Goal: Navigation & Orientation: Find specific page/section

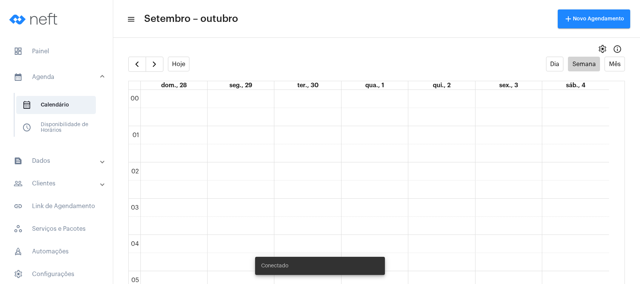
scroll to position [519, 0]
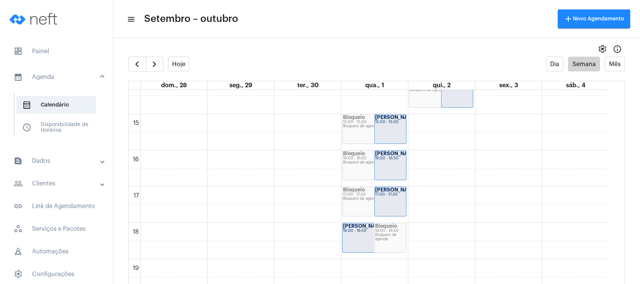
click at [53, 182] on mat-panel-title "people_outline Clientes" at bounding box center [57, 183] width 87 height 9
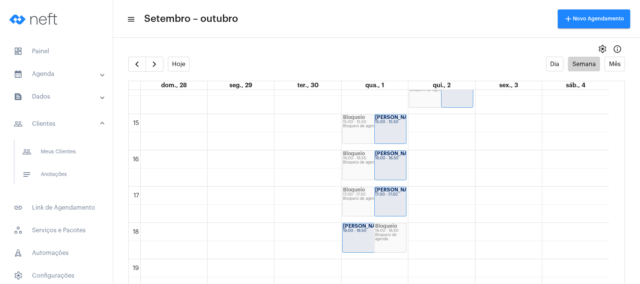
click at [53, 182] on span "notes Anotações" at bounding box center [56, 174] width 80 height 18
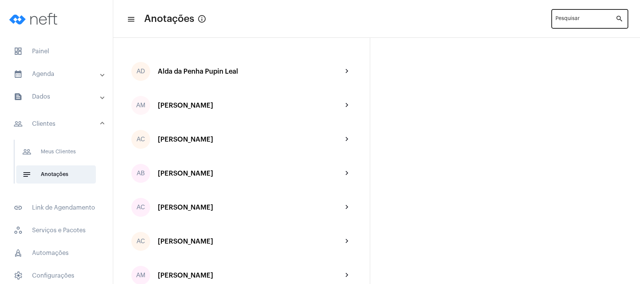
click at [567, 18] on input "Pesquisar" at bounding box center [585, 20] width 60 height 6
click at [60, 79] on mat-expansion-panel-header "calendar_month_outlined Agenda" at bounding box center [59, 74] width 108 height 18
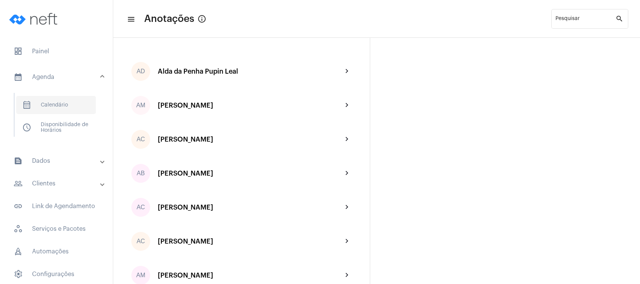
click at [59, 100] on span "calendar_month_outlined Calendário" at bounding box center [56, 105] width 80 height 18
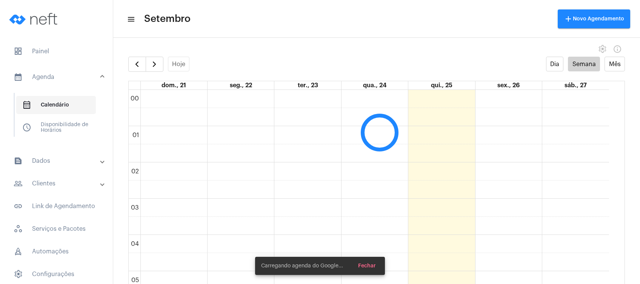
scroll to position [217, 0]
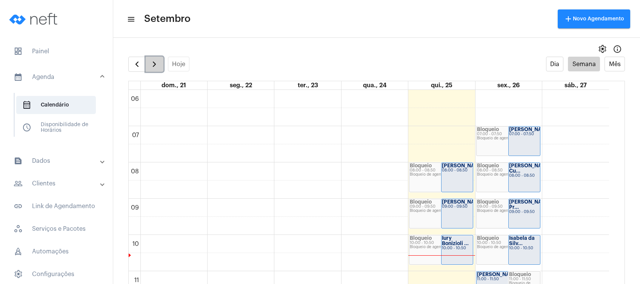
click at [160, 66] on button "button" at bounding box center [155, 64] width 18 height 15
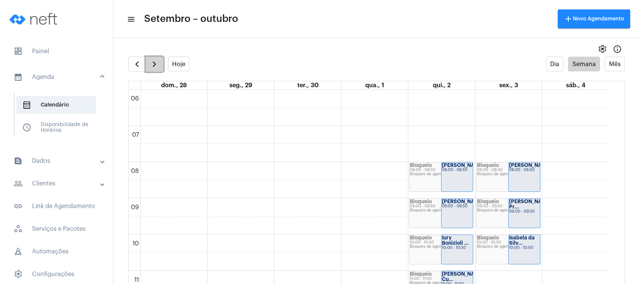
click at [160, 66] on button "button" at bounding box center [155, 64] width 18 height 15
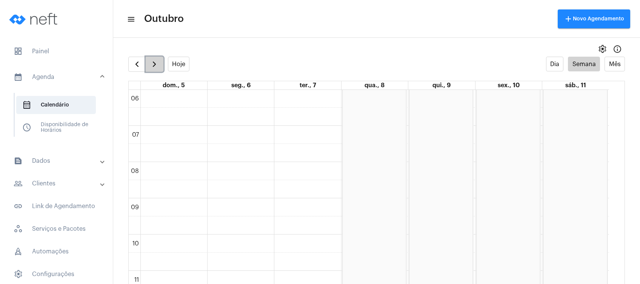
click at [160, 66] on button "button" at bounding box center [155, 64] width 18 height 15
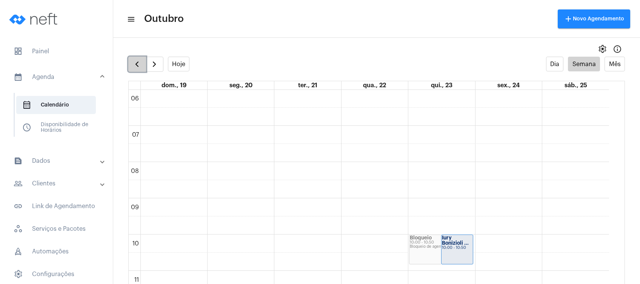
click at [132, 62] on button "button" at bounding box center [137, 64] width 18 height 15
click at [161, 68] on button "button" at bounding box center [155, 64] width 18 height 15
